Goal: Communication & Community: Answer question/provide support

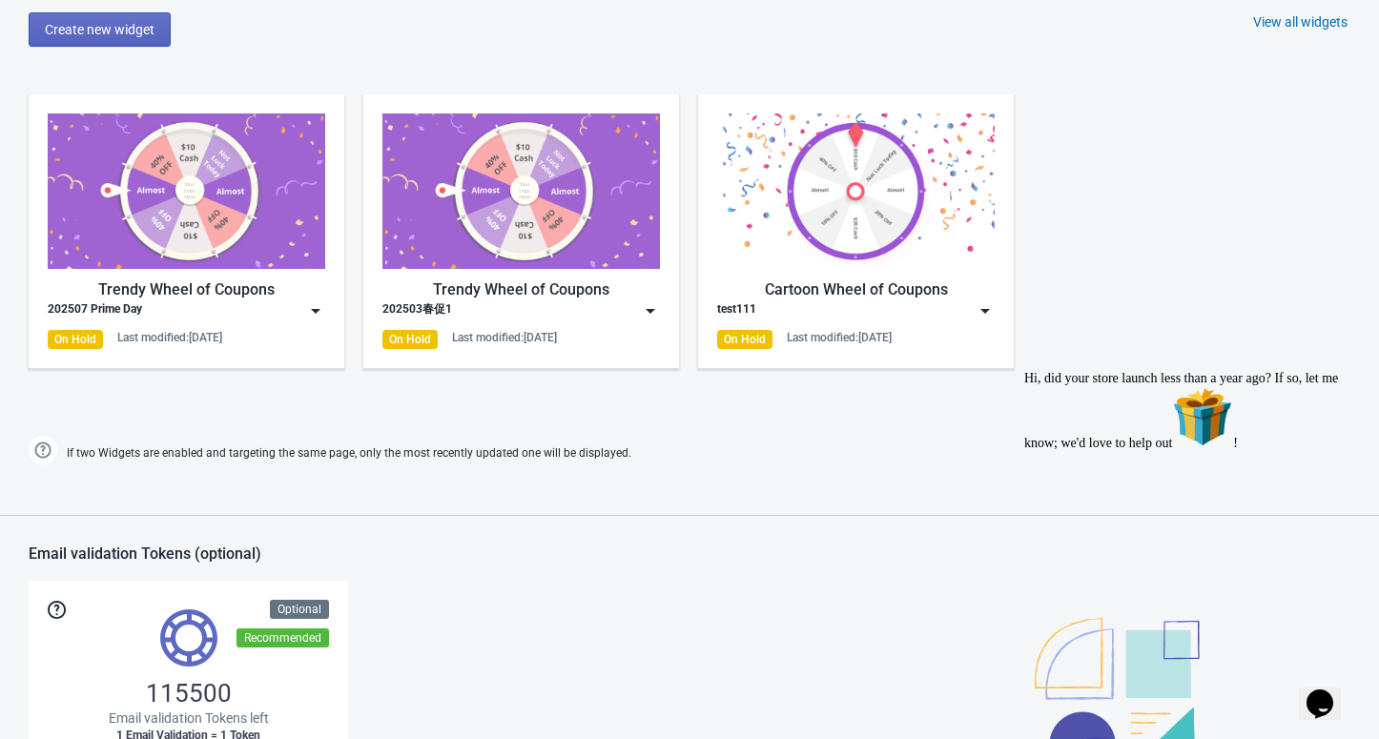
drag, startPoint x: 0, startPoint y: 0, endPoint x: 585, endPoint y: 290, distance: 652.5
click at [1317, 688] on button "Opens Chat This icon Opens the chat window." at bounding box center [1320, 704] width 42 height 32
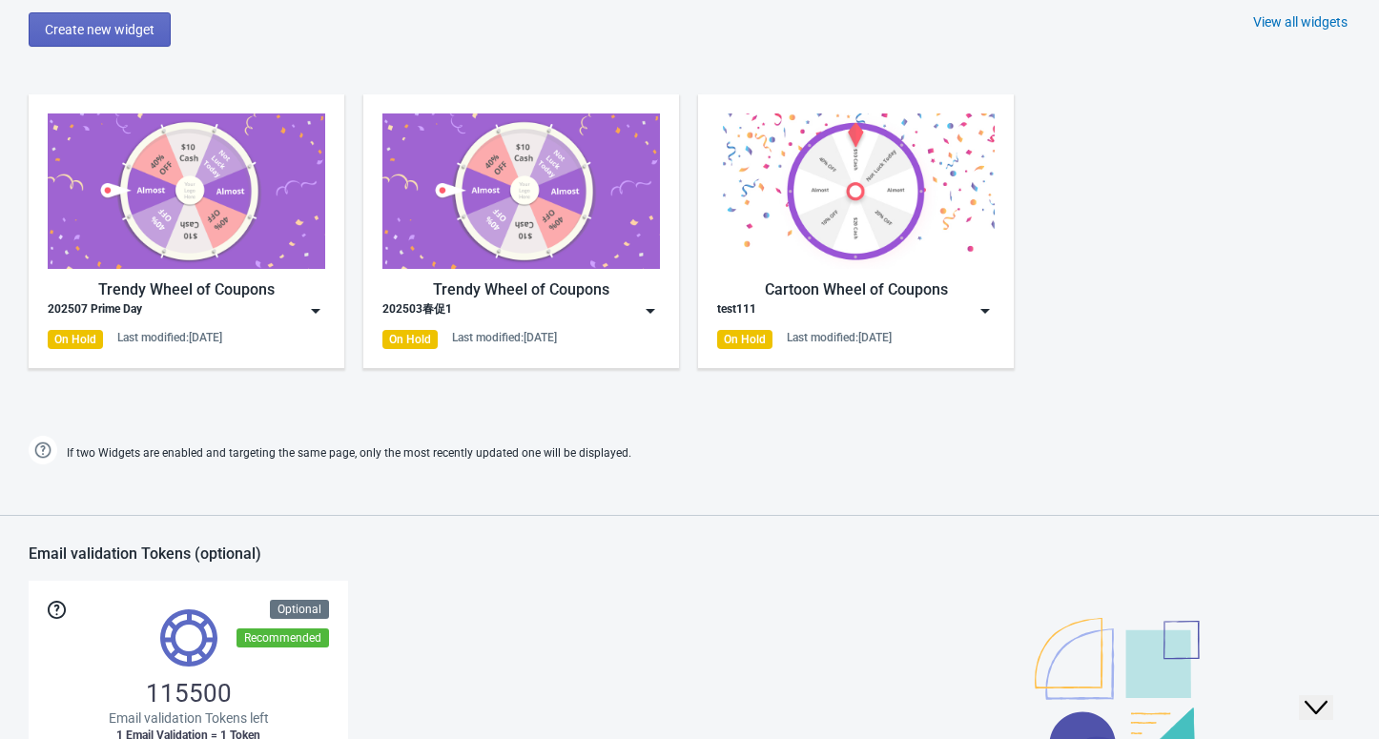
scroll to position [116, 0]
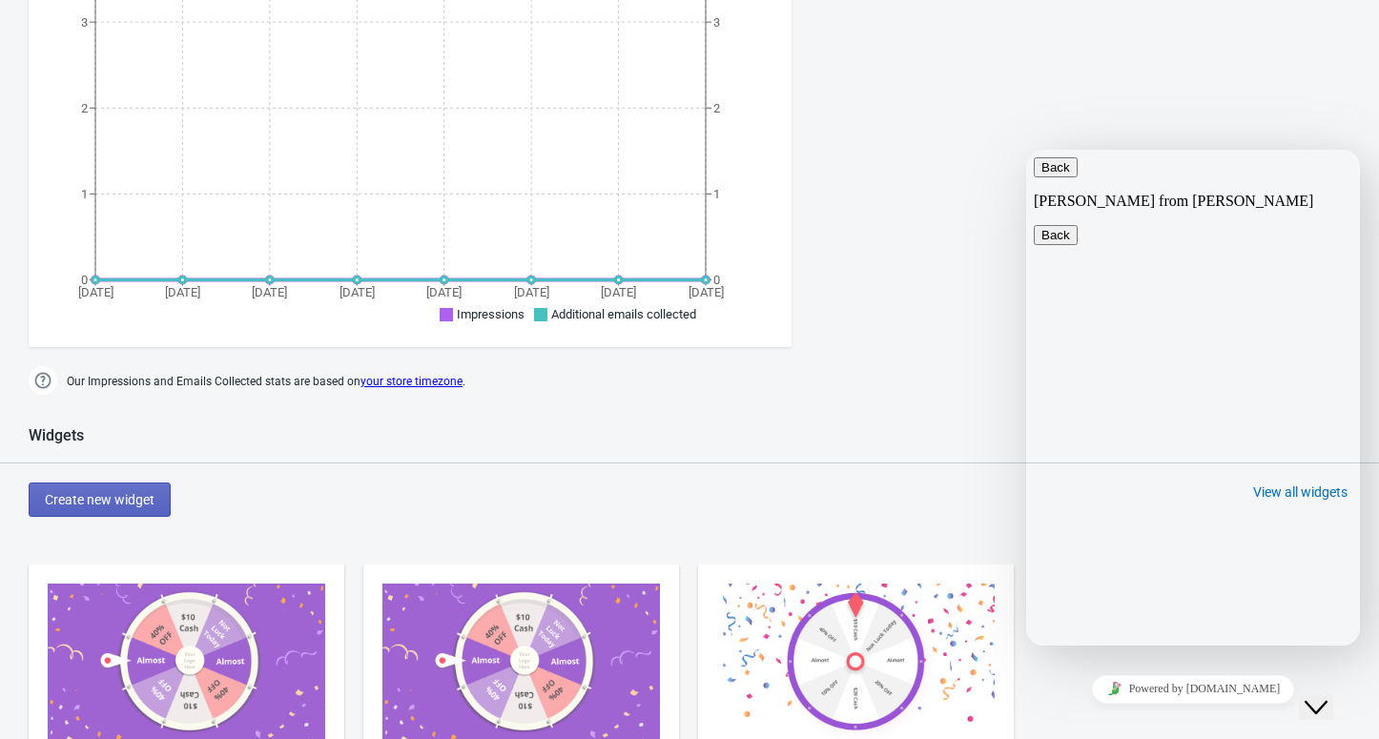
scroll to position [890, 0]
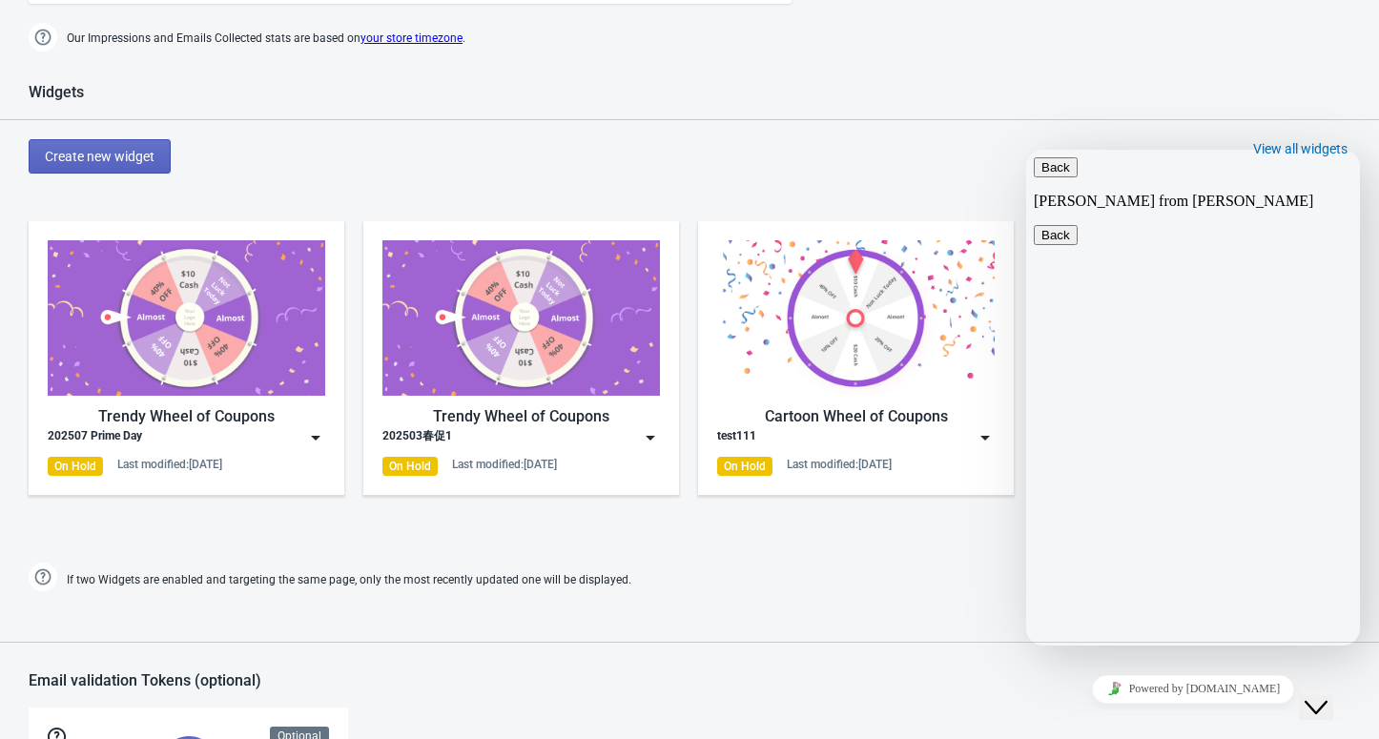
click at [1061, 177] on button "Back" at bounding box center [1056, 167] width 44 height 20
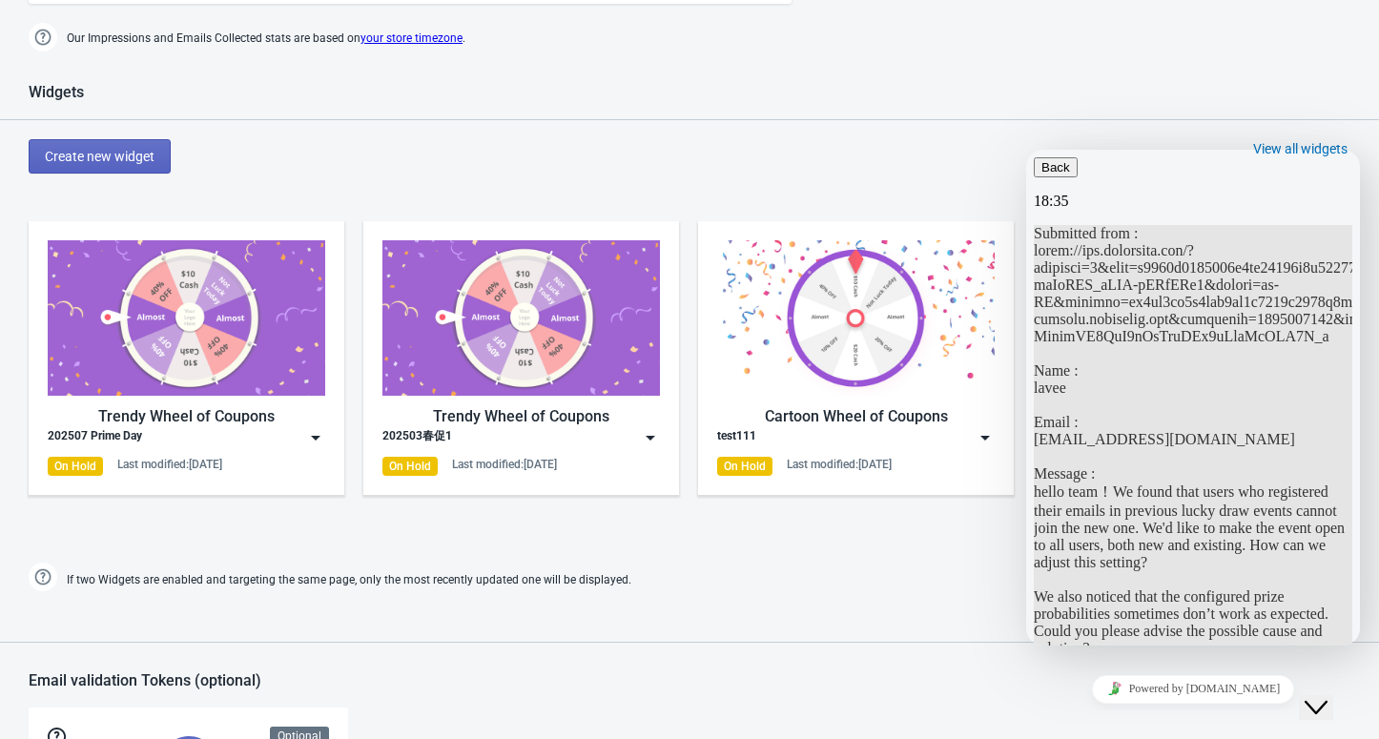
scroll to position [1071, 0]
click at [1041, 175] on icon "button" at bounding box center [1041, 167] width 0 height 14
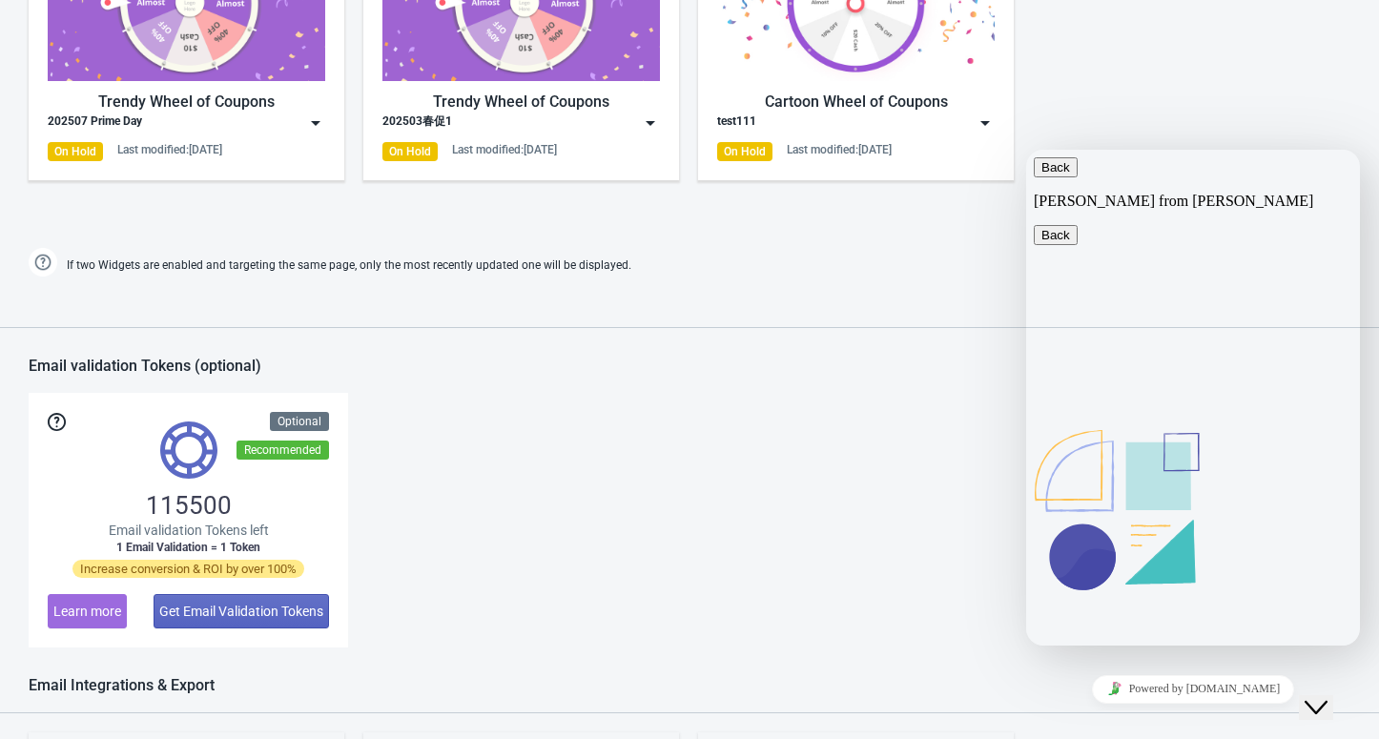
scroll to position [1271, 0]
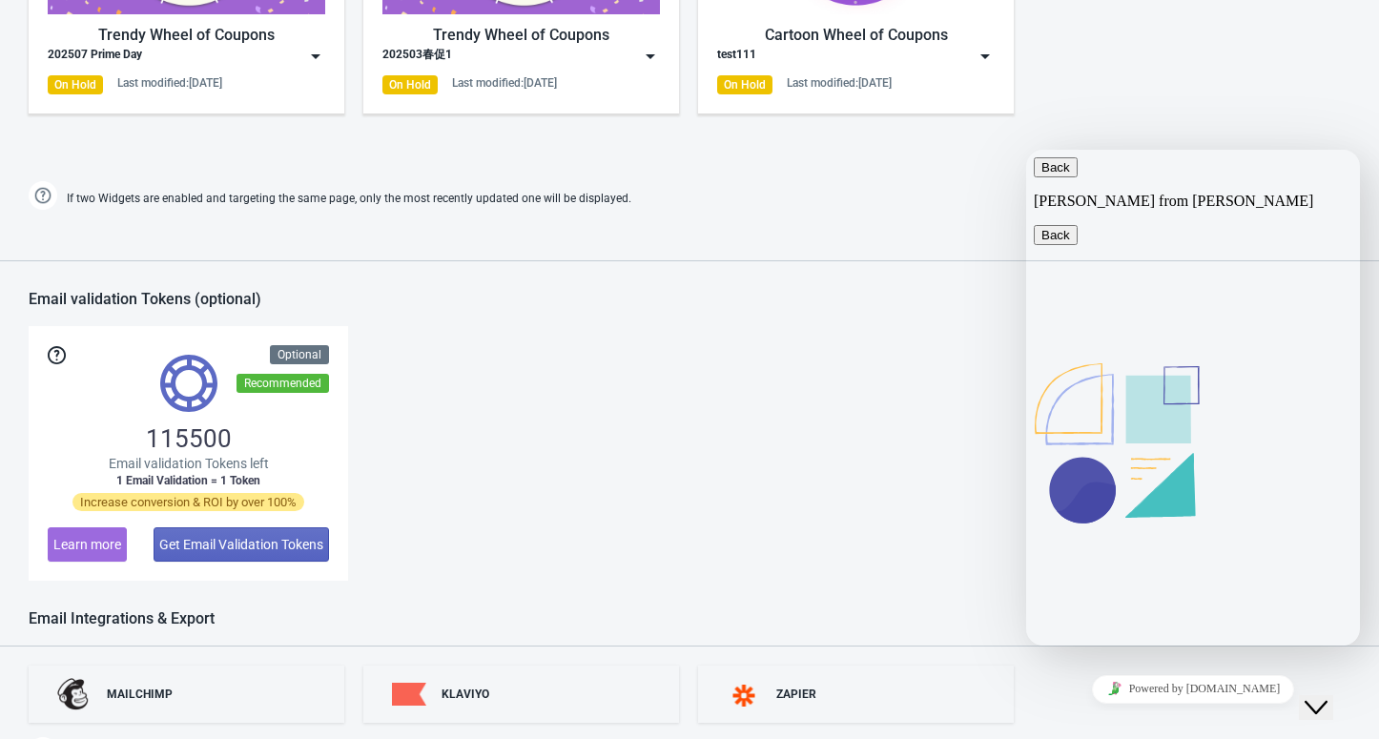
click at [1074, 193] on p "[PERSON_NAME] from [PERSON_NAME]" at bounding box center [1193, 201] width 319 height 17
click at [1065, 177] on button "Back" at bounding box center [1056, 167] width 44 height 20
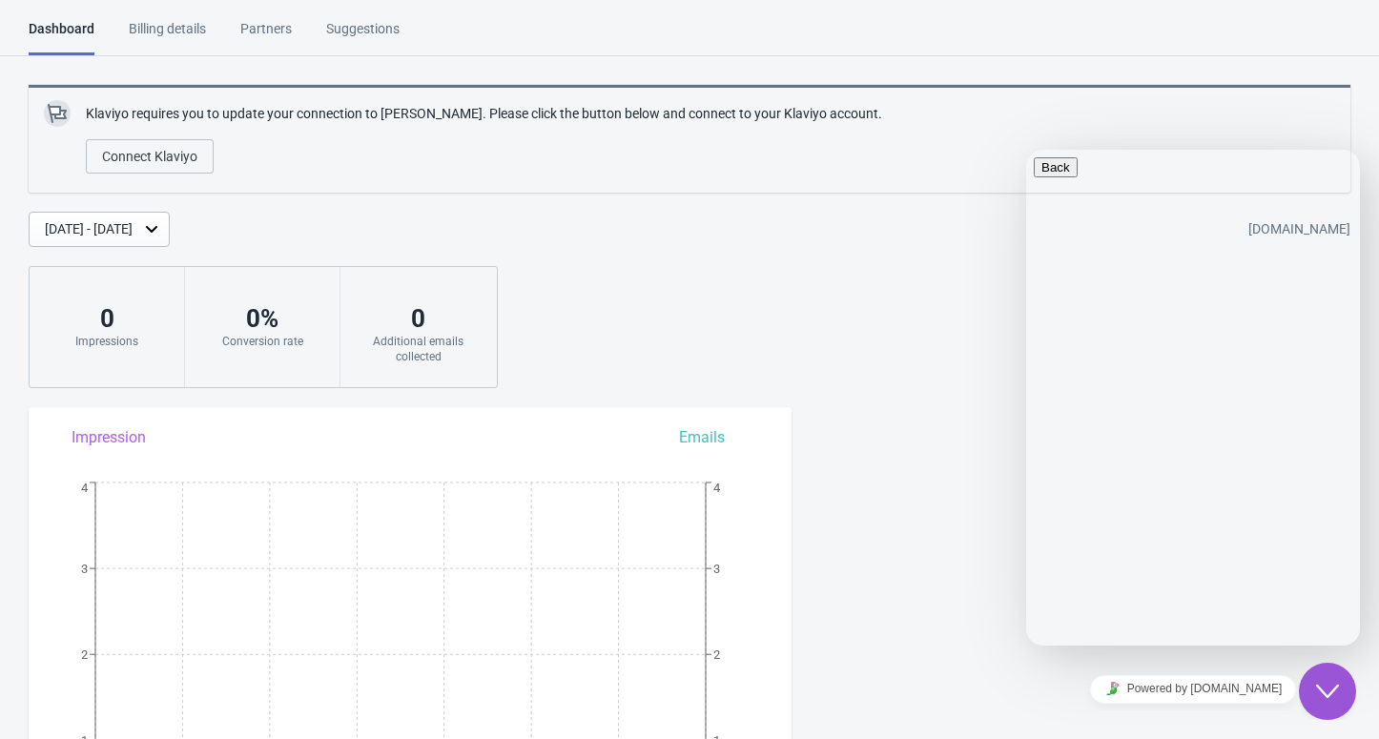
click at [1054, 173] on button "Back" at bounding box center [1056, 167] width 44 height 20
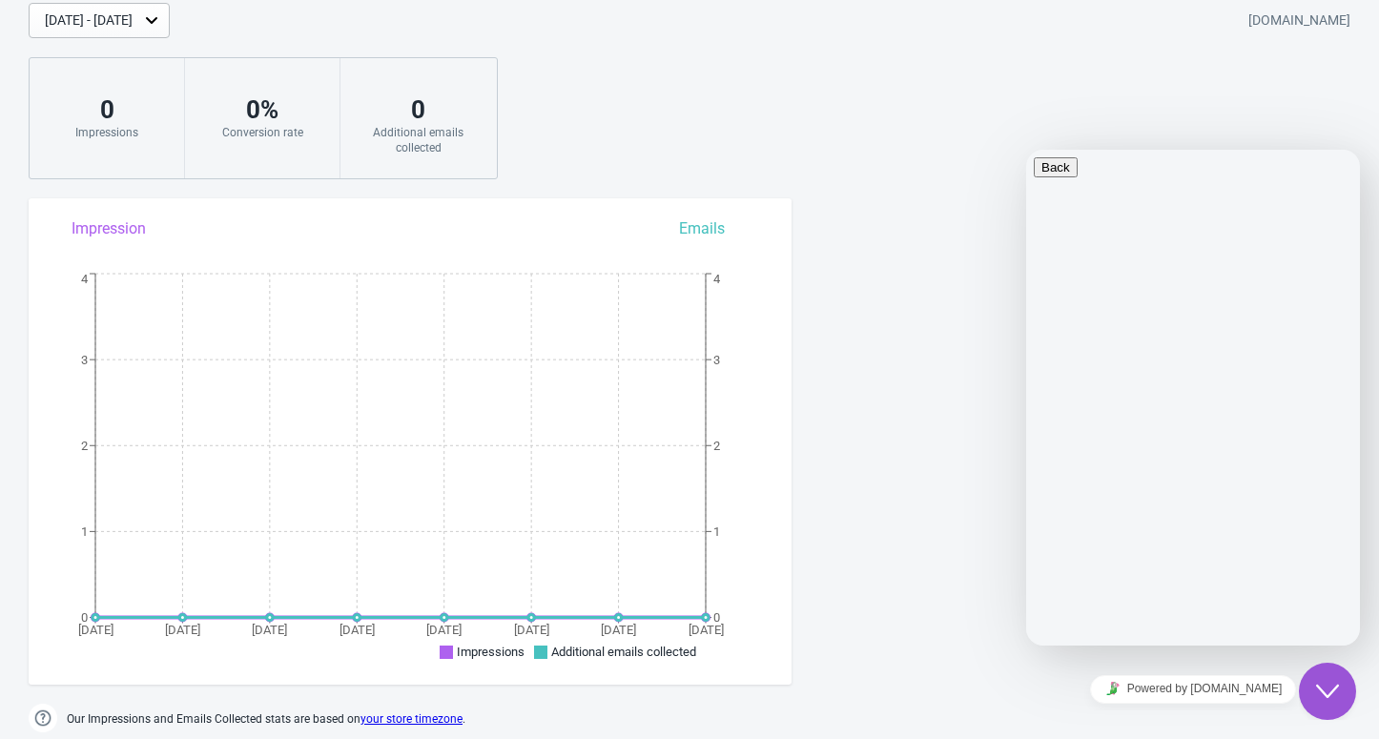
scroll to position [381, 0]
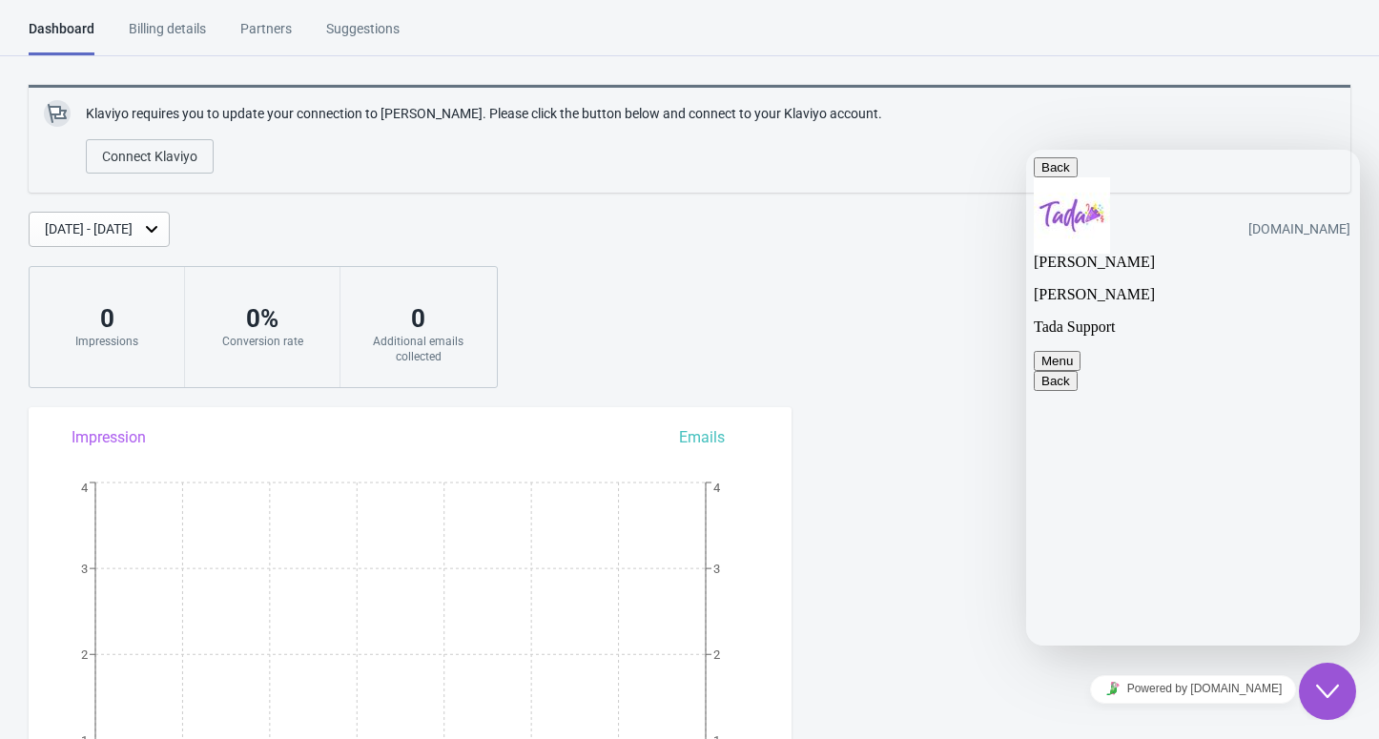
click at [1080, 351] on button "Menu" at bounding box center [1057, 361] width 47 height 20
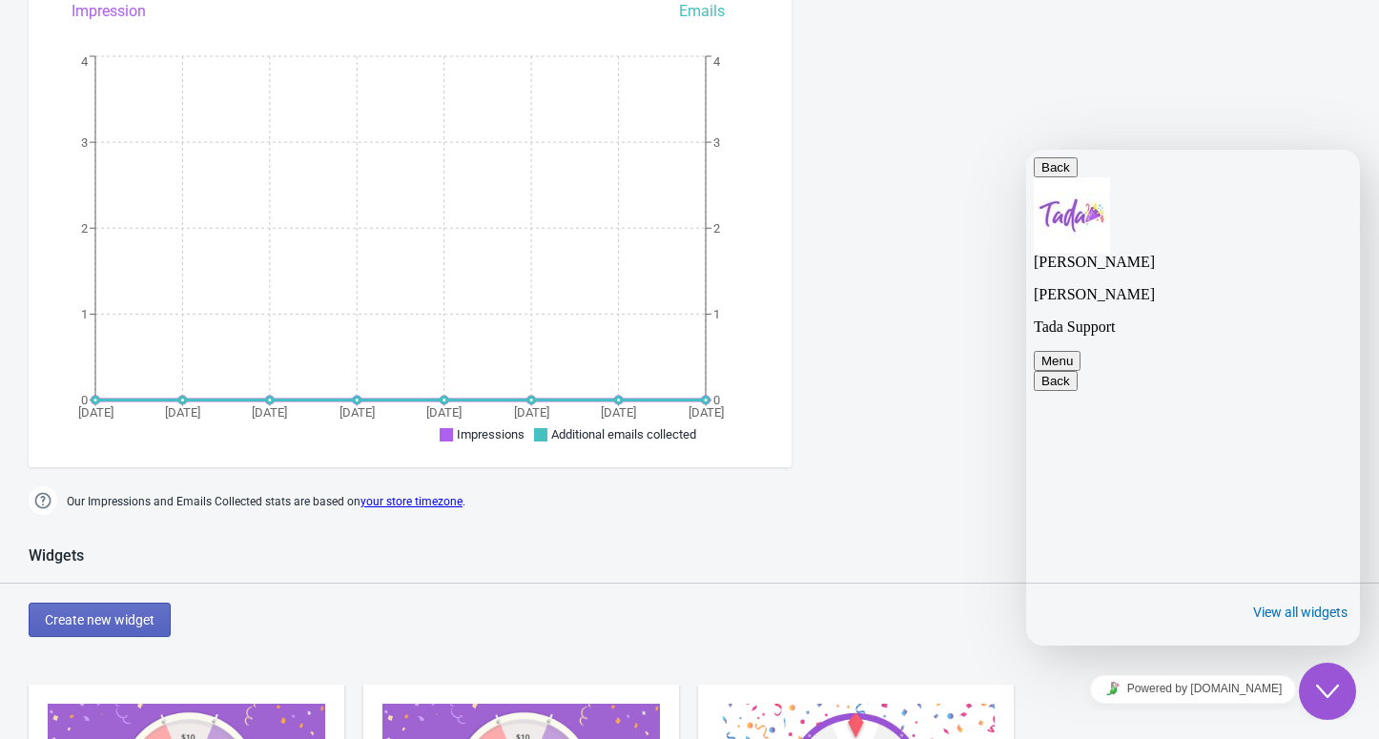
scroll to position [508, 0]
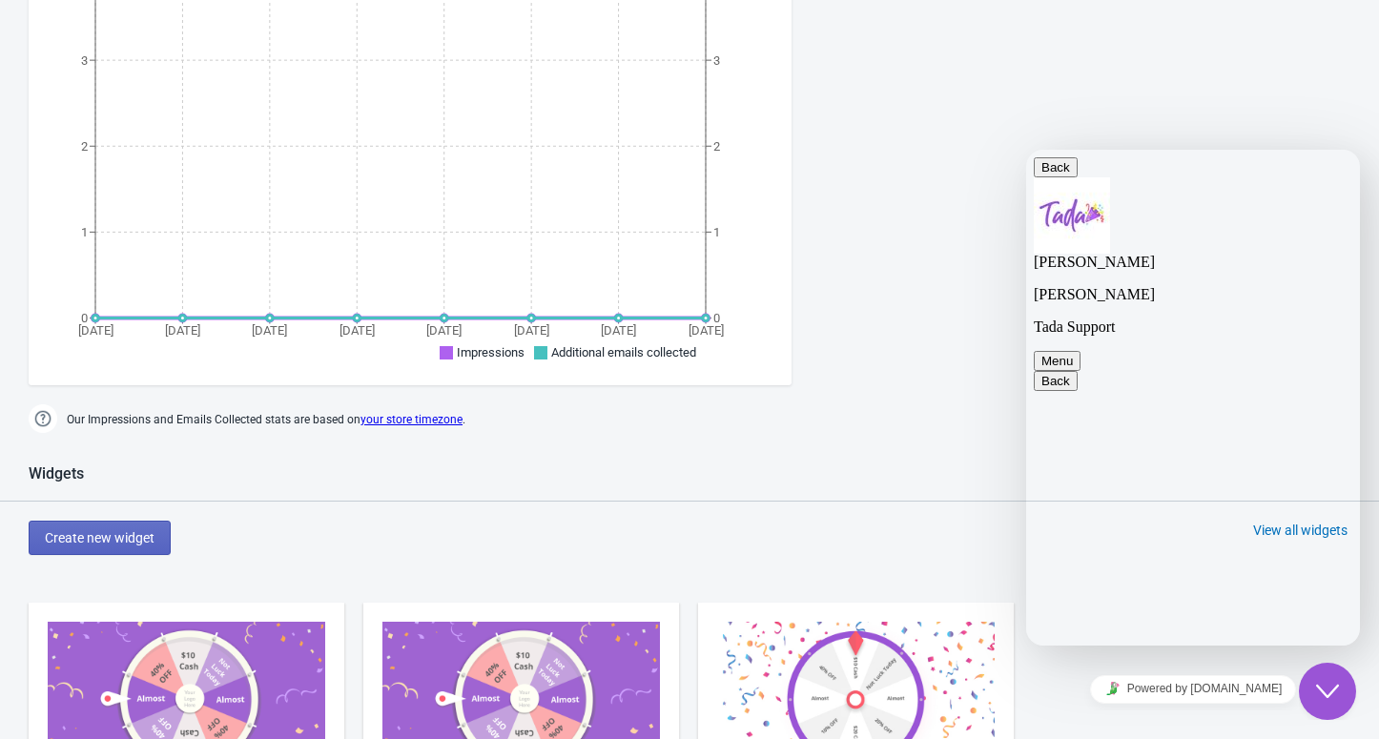
click at [1058, 177] on button "Back" at bounding box center [1056, 167] width 44 height 20
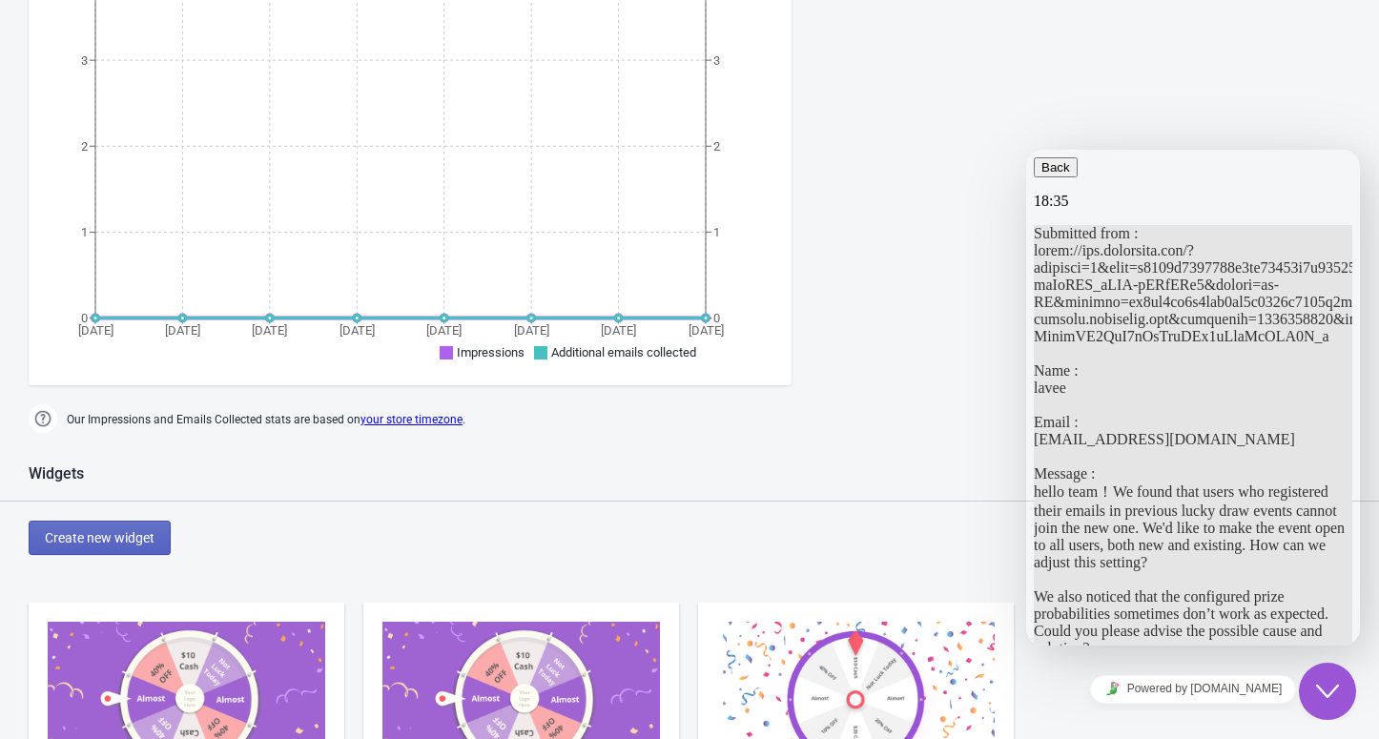
scroll to position [891, 0]
click at [1118, 455] on div "Submitted from : Name : lavee Email : lixin14@dreame.tech Message : hello team！…" at bounding box center [1193, 441] width 319 height 432
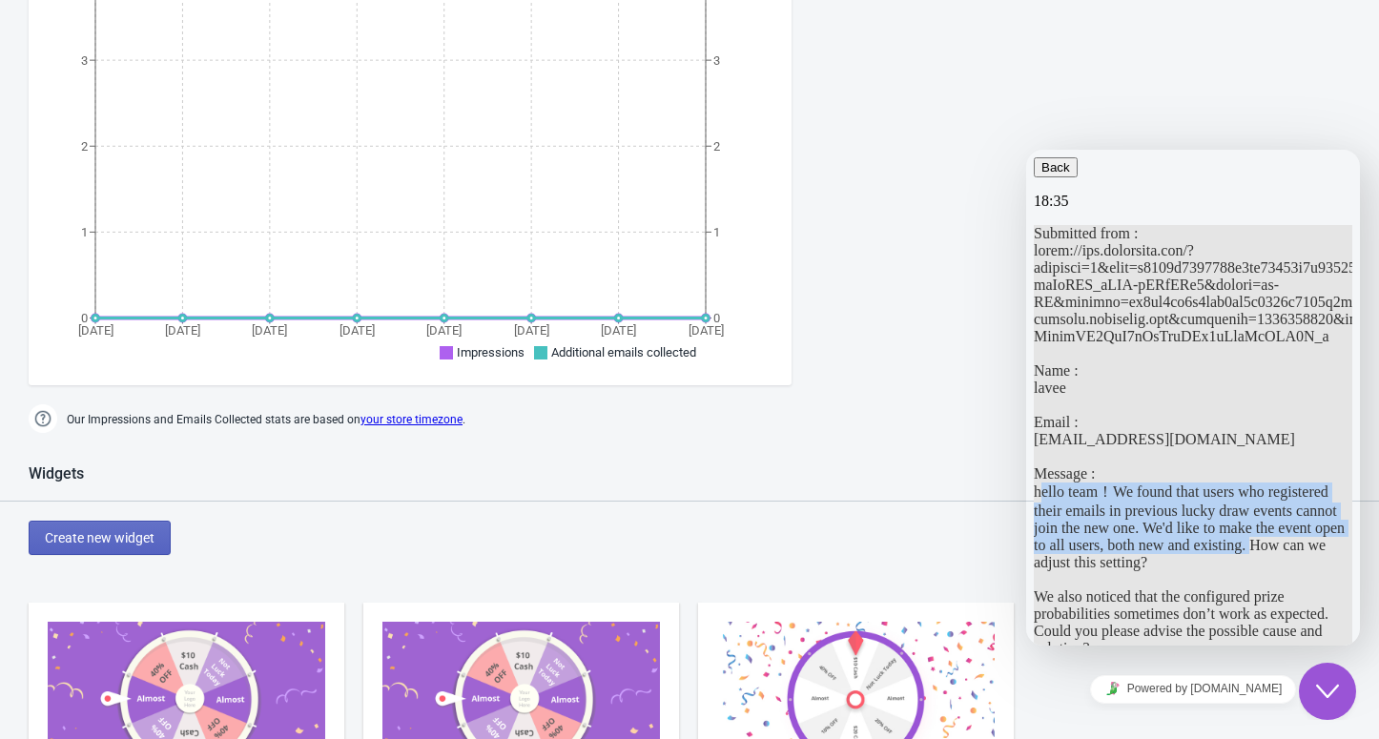
drag, startPoint x: 1120, startPoint y: 463, endPoint x: 1326, endPoint y: 567, distance: 230.7
click at [1326, 567] on p "Submitted from : Name : lavee Email : lixin14@dreame.tech Message : hello team！…" at bounding box center [1193, 441] width 319 height 432
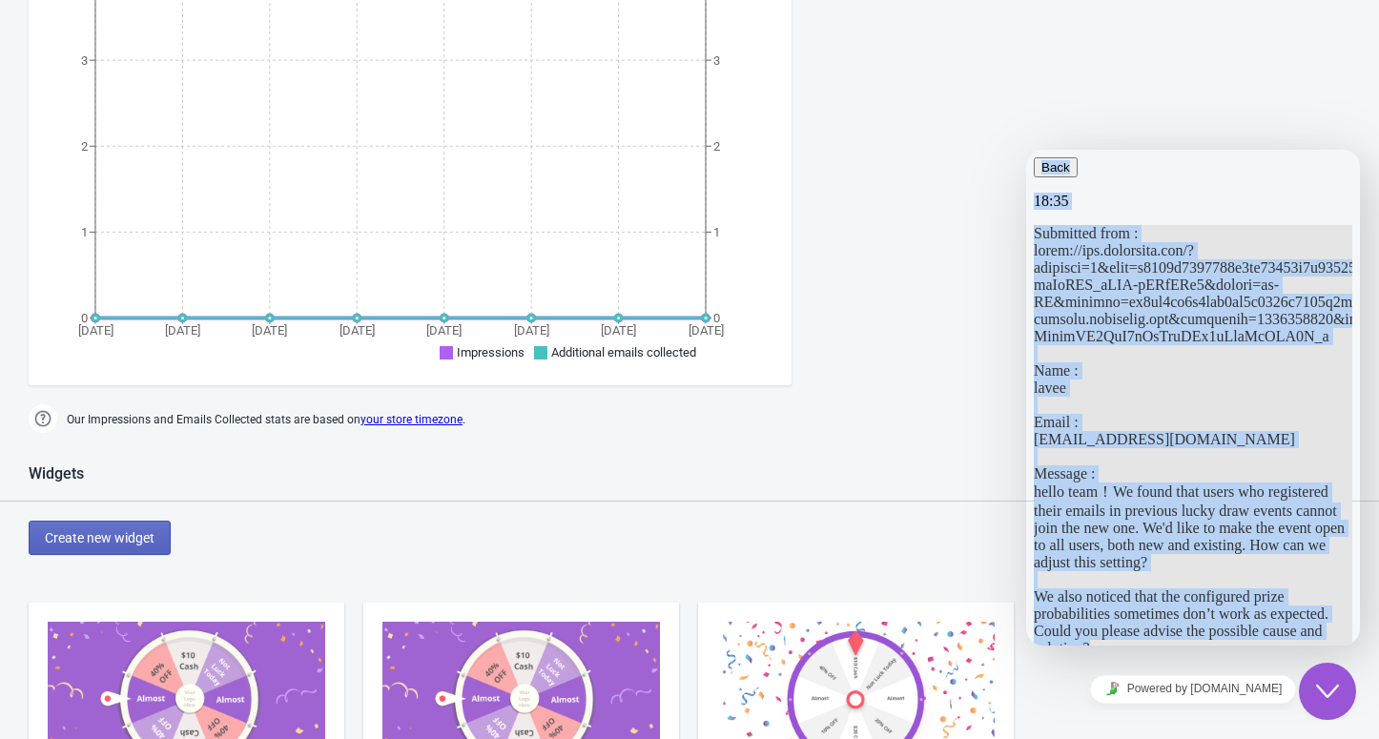
drag, startPoint x: 1189, startPoint y: 497, endPoint x: 1131, endPoint y: 240, distance: 263.0
click at [1120, 202] on div "Back 18:35 Submitted from : Name : lavee Email : lixin14@dreame.tech Message : …" at bounding box center [1193, 415] width 319 height 516
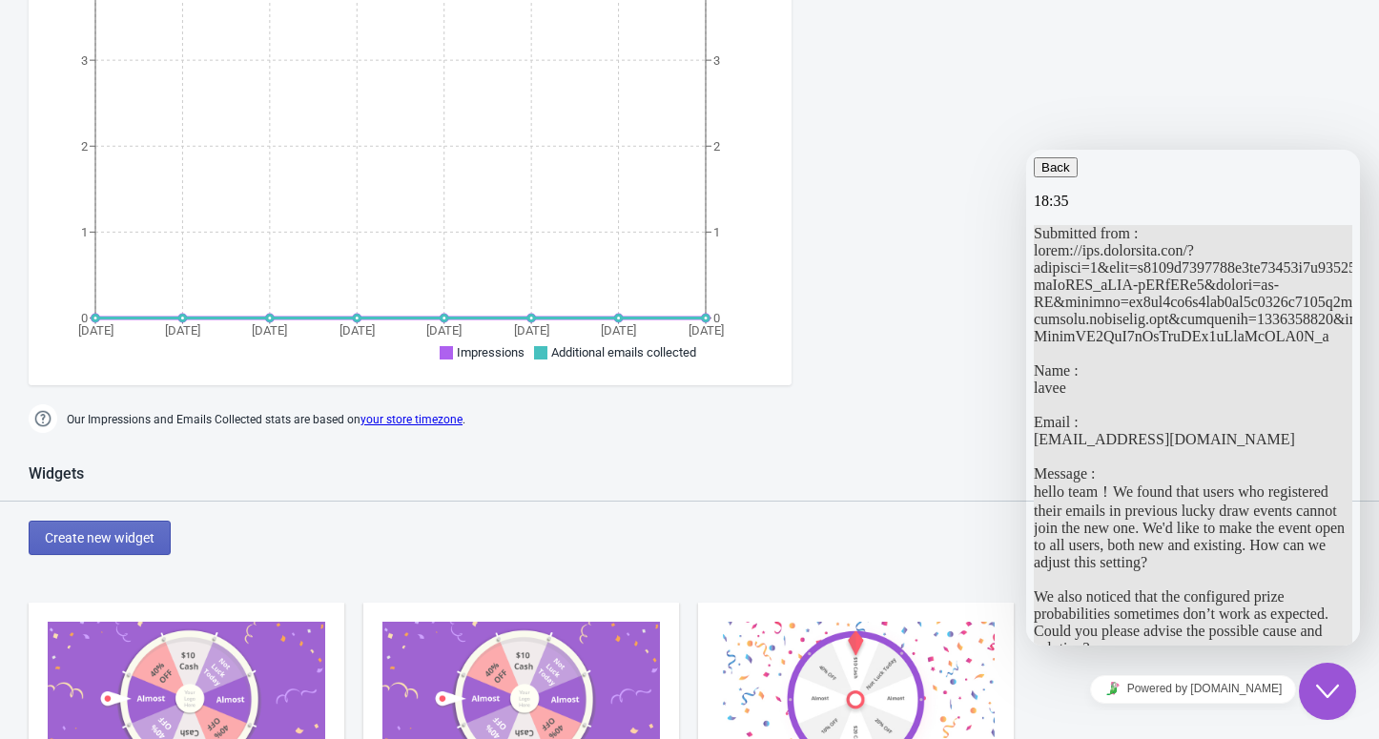
scroll to position [1144, 0]
drag, startPoint x: 1121, startPoint y: 217, endPoint x: 1202, endPoint y: 237, distance: 83.3
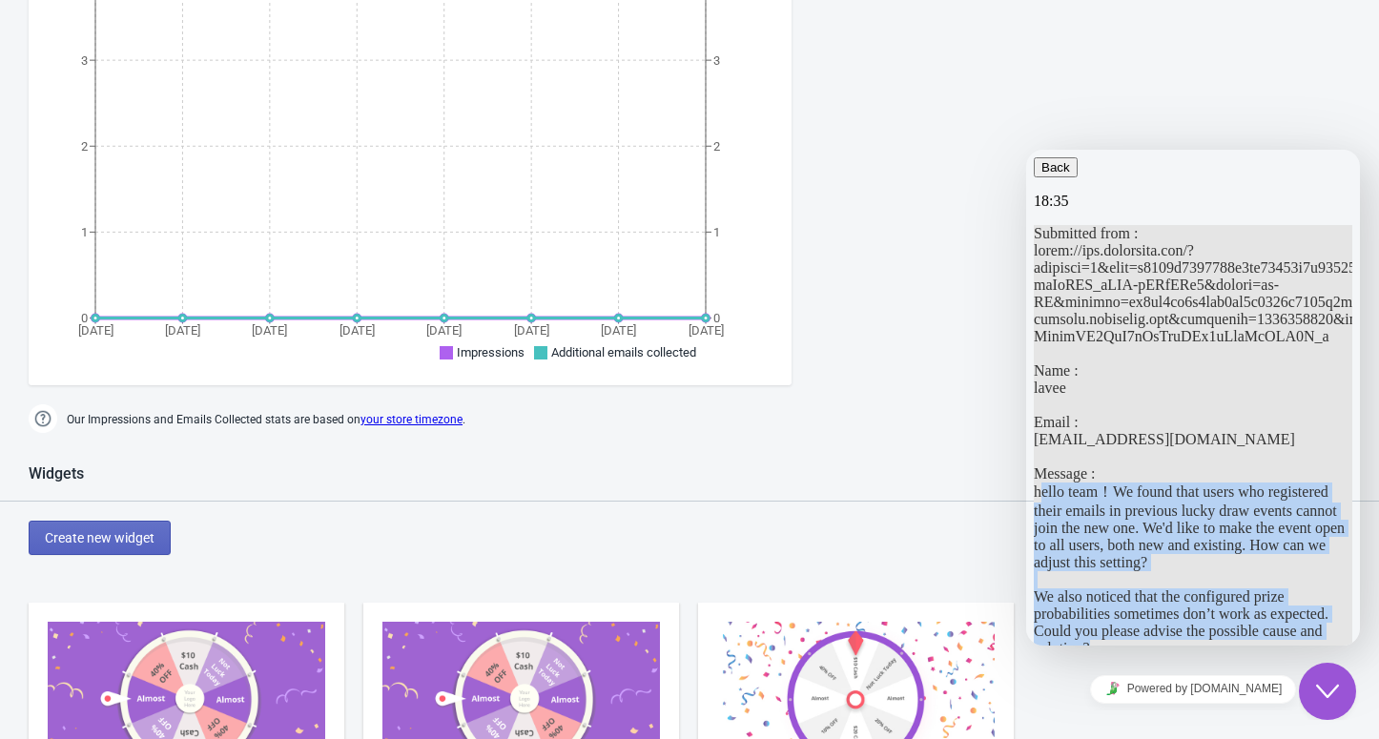
drag, startPoint x: 1201, startPoint y: 485, endPoint x: 1136, endPoint y: 282, distance: 213.2
click at [1112, 225] on div "Submitted from : Name : lavee Email : lixin14@dreame.tech Message : hello team！…" at bounding box center [1193, 441] width 319 height 432
copy span "hello team！We found that users who registered their emails in previous lucky dr…"
click at [1041, 170] on icon "button" at bounding box center [1041, 167] width 0 height 14
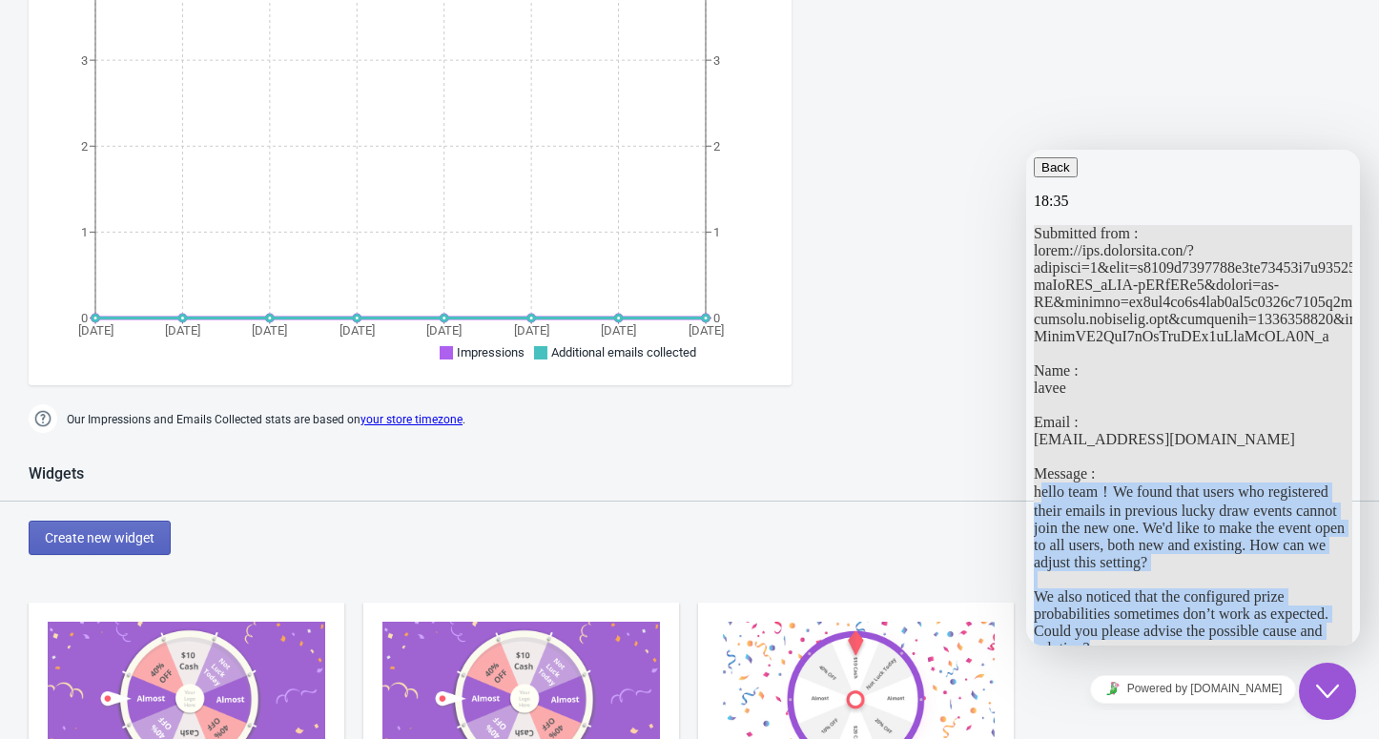
scroll to position [1083, 0]
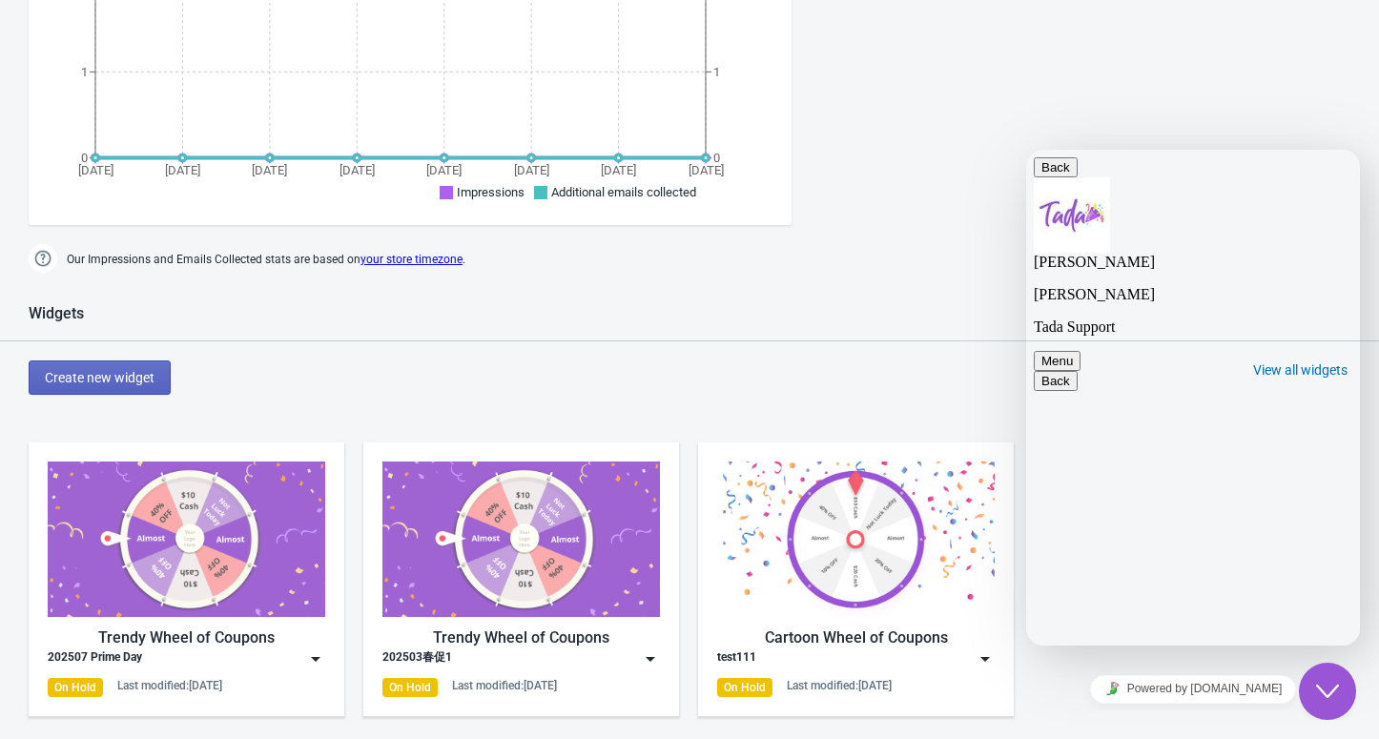
scroll to position [46, 0]
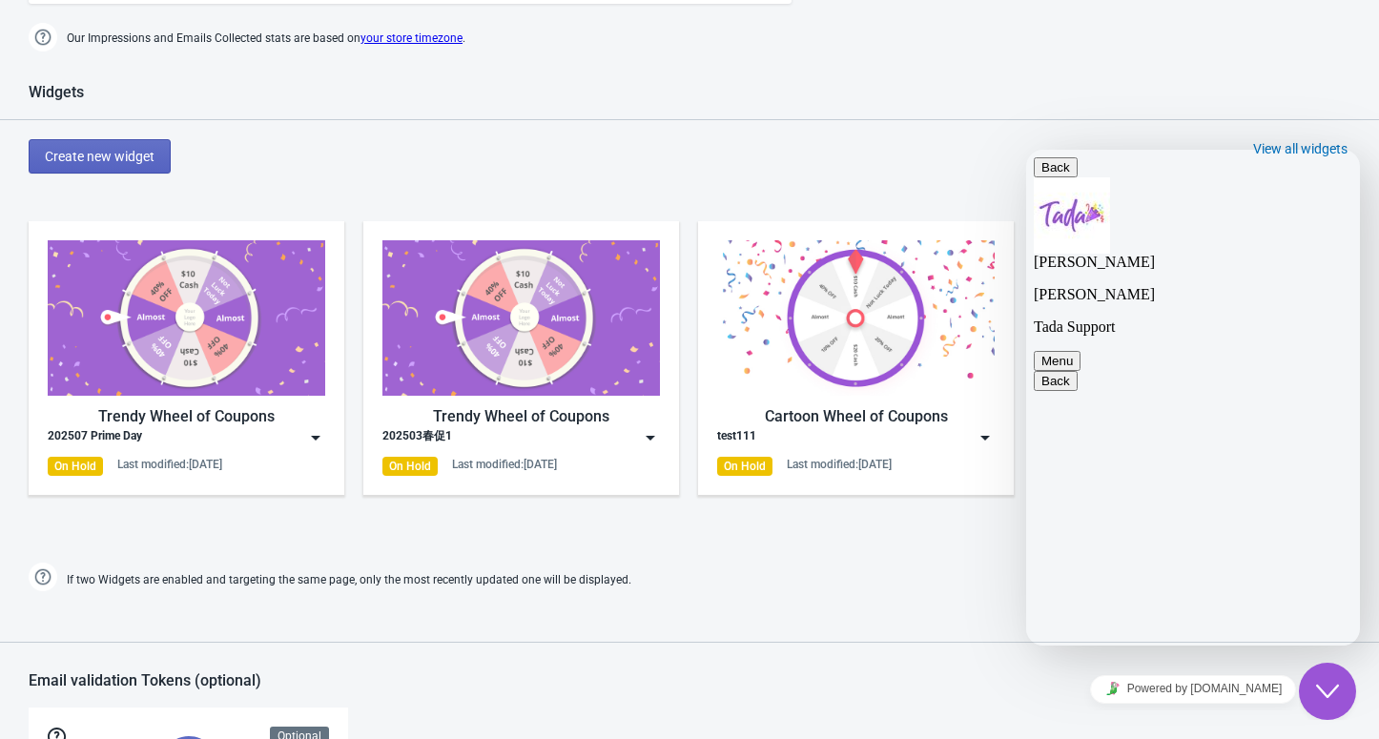
paste textarea "hello team！We found that users who registered their emails in previous lucky dr…"
type textarea "hello team！We found that users who registered their emails in previous lucky dr…"
